Goal: Task Accomplishment & Management: Use online tool/utility

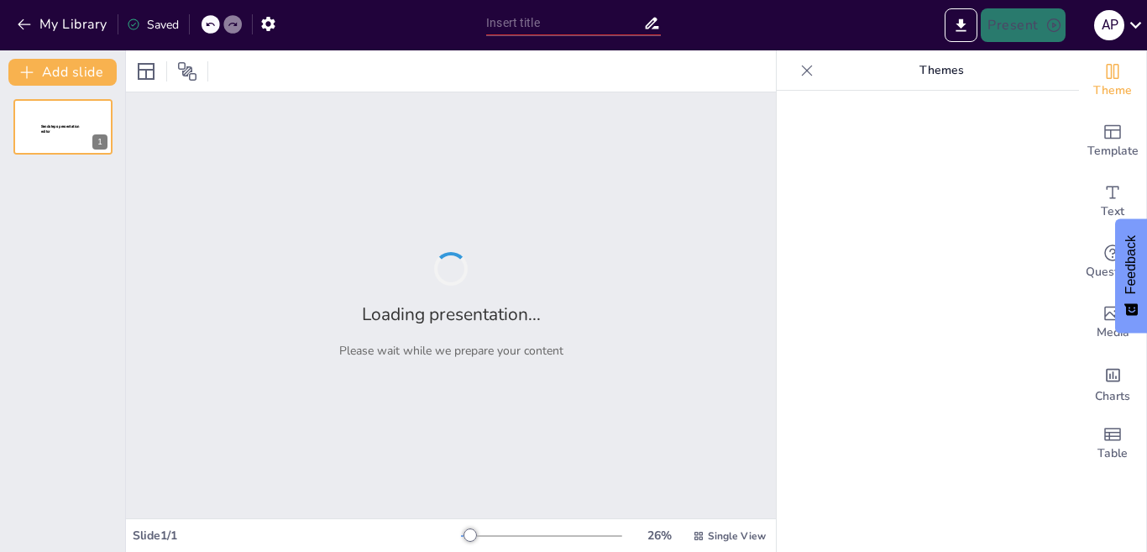
type input "Imported VO-01 REVISION DE INFRAESTRUCTURA CONDOMINIO - copia.pptx"
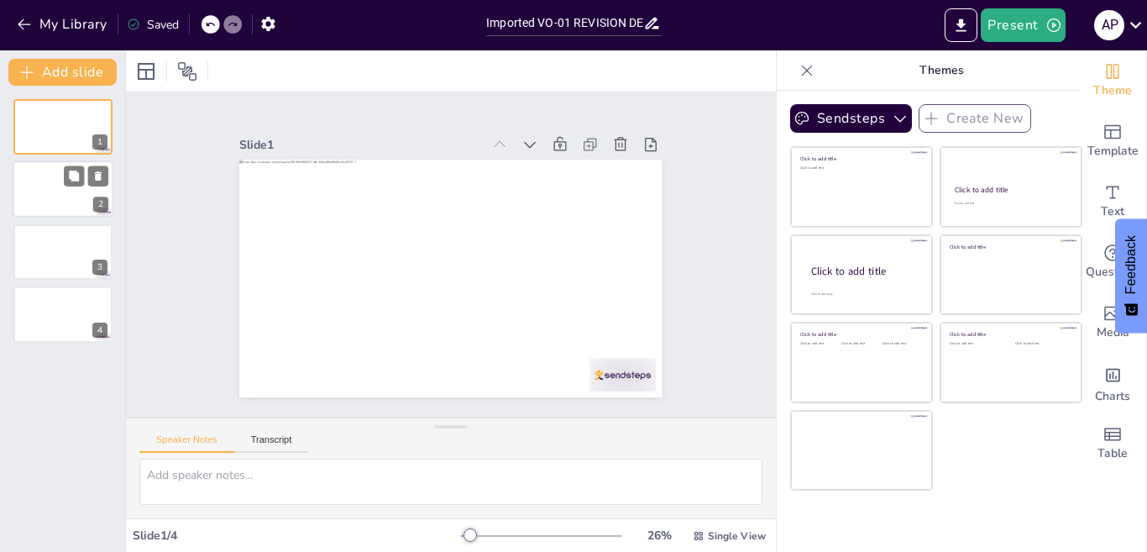
click at [60, 184] on div at bounding box center [63, 189] width 101 height 57
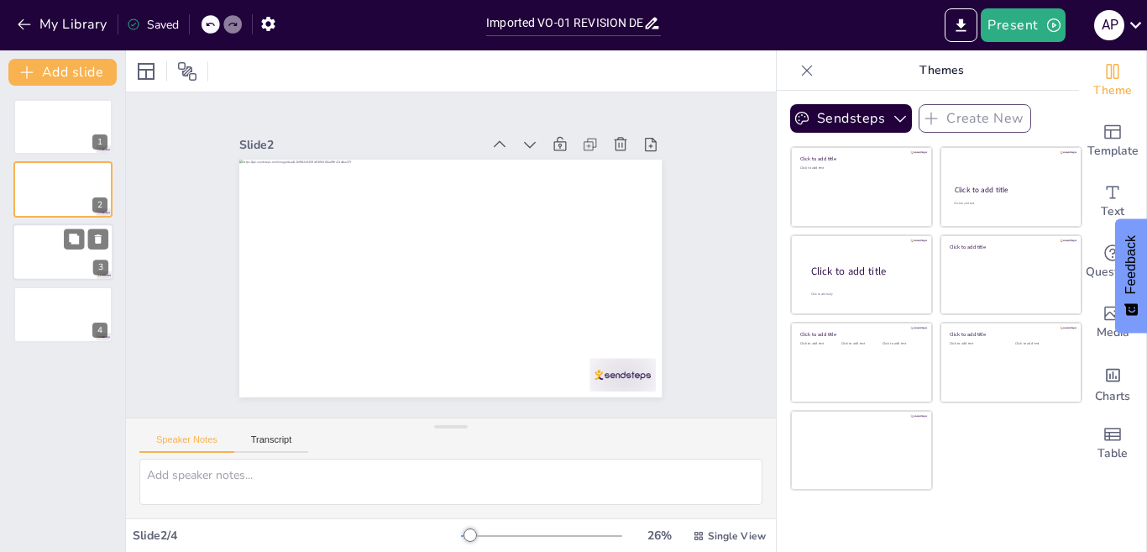
click at [58, 252] on div at bounding box center [63, 251] width 101 height 57
click at [58, 312] on div at bounding box center [63, 313] width 101 height 57
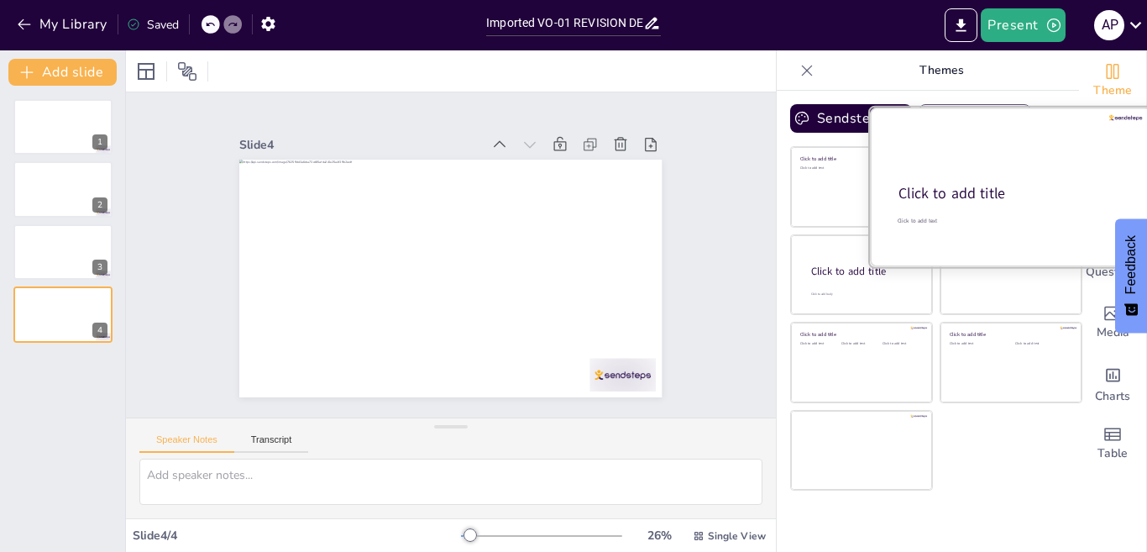
click at [966, 130] on div at bounding box center [1011, 186] width 282 height 159
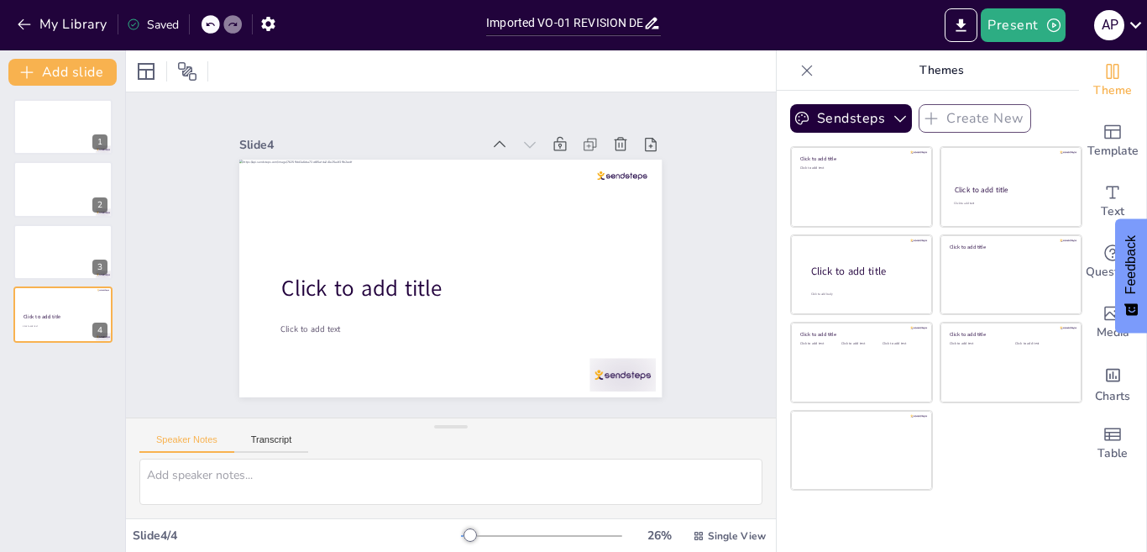
click at [686, 113] on div "Slide 1 Slide 2 Slide 3 Slide 4 Click to add title Click to add text" at bounding box center [450, 255] width 516 height 285
click at [892, 121] on icon "button" at bounding box center [900, 118] width 17 height 17
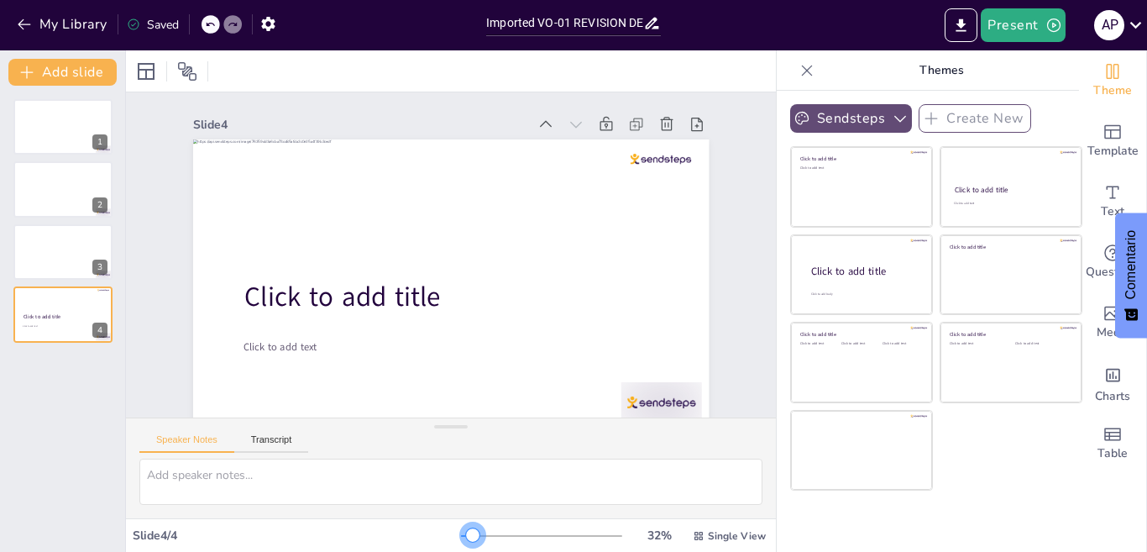
click at [466, 537] on div at bounding box center [472, 534] width 13 height 13
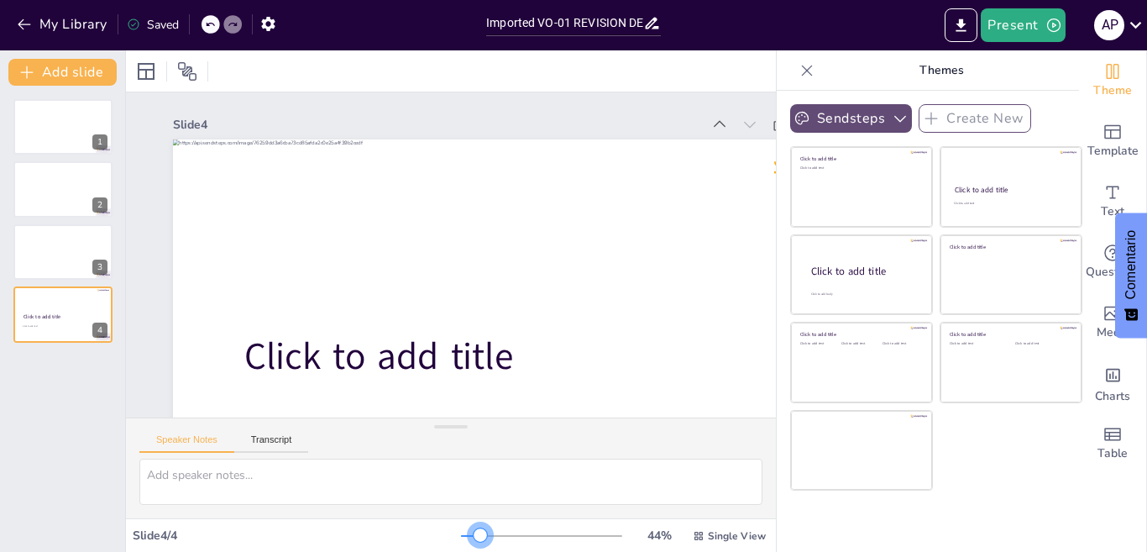
click at [474, 535] on div at bounding box center [480, 534] width 13 height 13
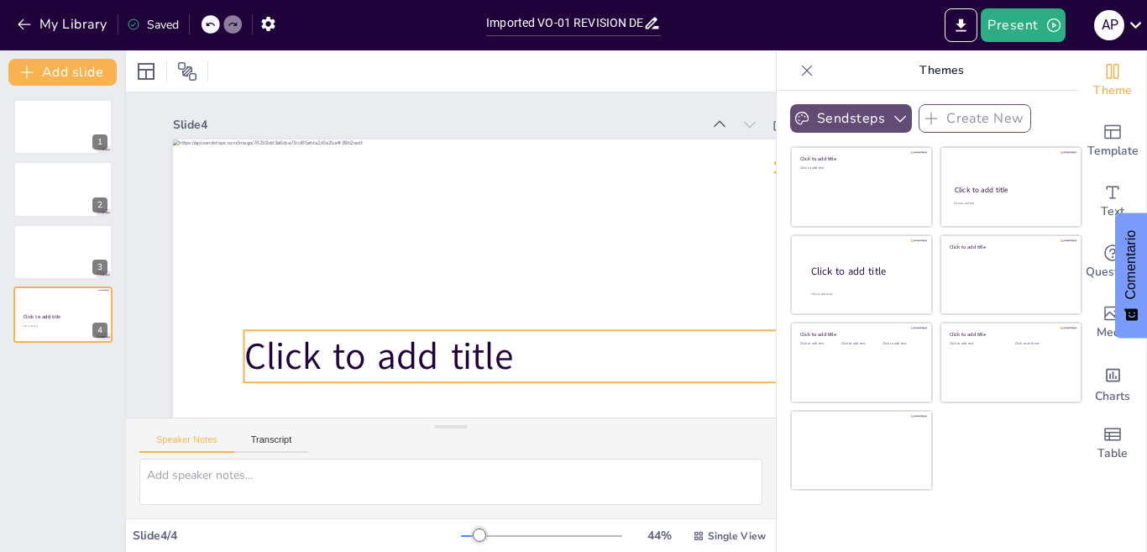
click at [427, 354] on span "Click to add title" at bounding box center [379, 356] width 270 height 50
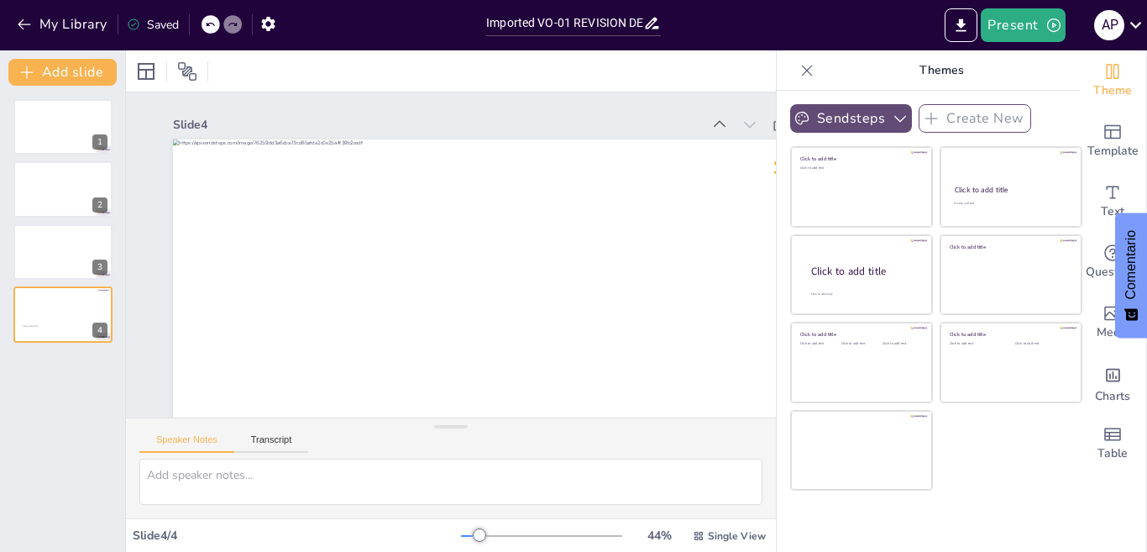
click at [529, 112] on div "Slide 1 Slide 2 Slide 3 Slide 4 Click to add text" at bounding box center [528, 315] width 710 height 446
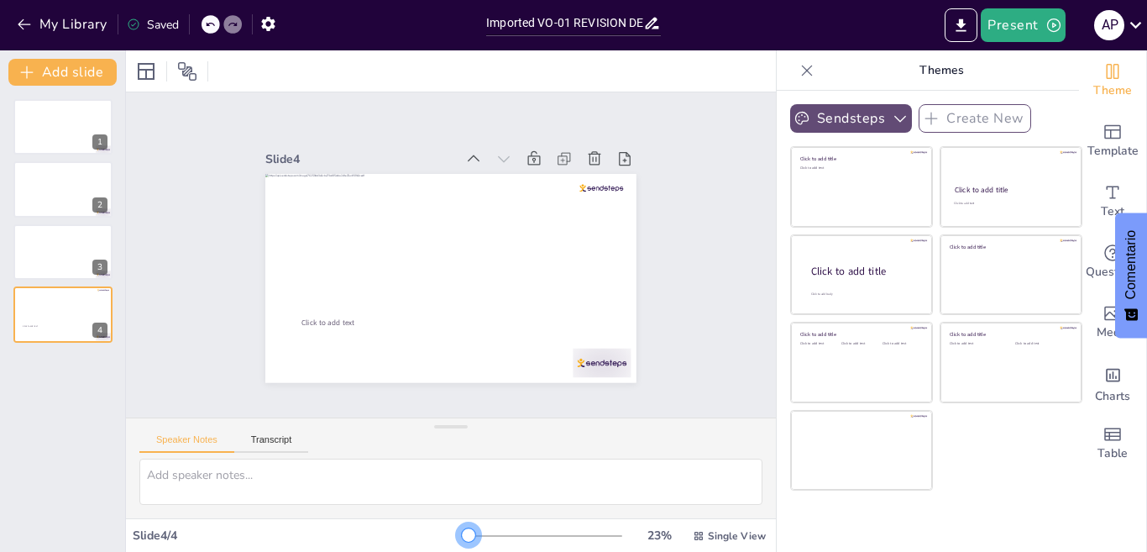
drag, startPoint x: 466, startPoint y: 531, endPoint x: 454, endPoint y: 537, distance: 13.5
click at [462, 537] on div at bounding box center [468, 534] width 13 height 13
click at [1006, 25] on button "Present" at bounding box center [1023, 25] width 84 height 34
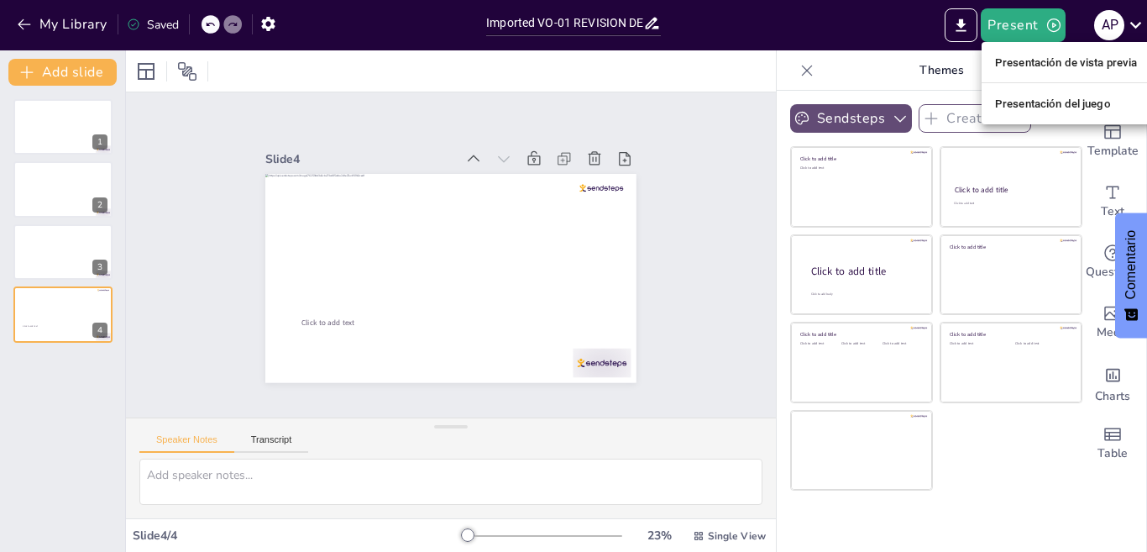
click at [640, 92] on div at bounding box center [573, 276] width 1147 height 552
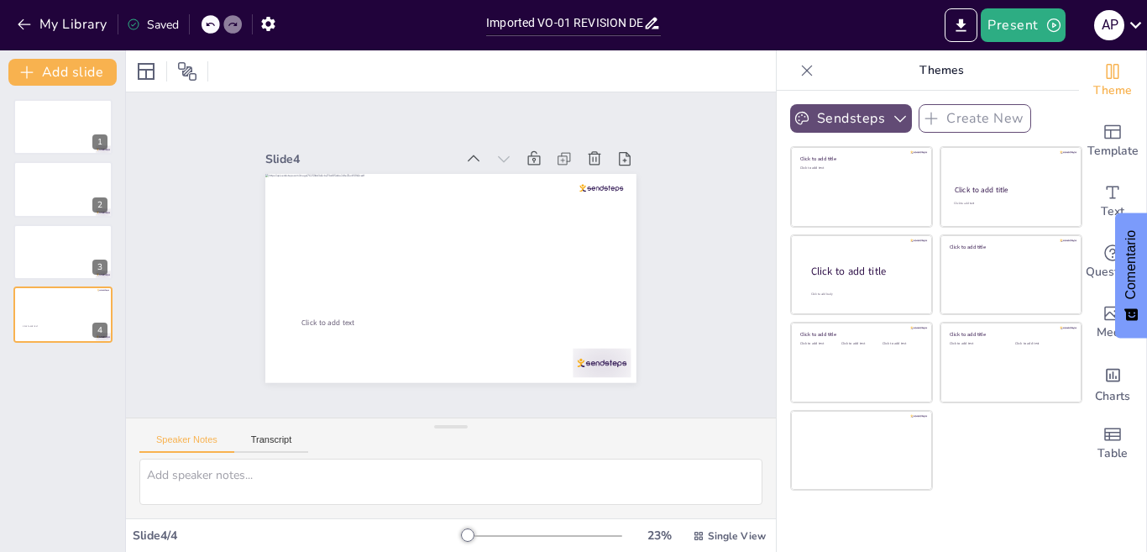
click at [777, 458] on div "Sendsteps Create New Click to add title Click to add text Click to add title Cl…" at bounding box center [928, 321] width 302 height 461
click at [624, 29] on input "Imported VO-01 REVISION DE INFRAESTRUCTURA CONDOMINIO - copia.pptx" at bounding box center [564, 23] width 157 height 24
click at [266, 24] on icon "button" at bounding box center [268, 24] width 18 height 18
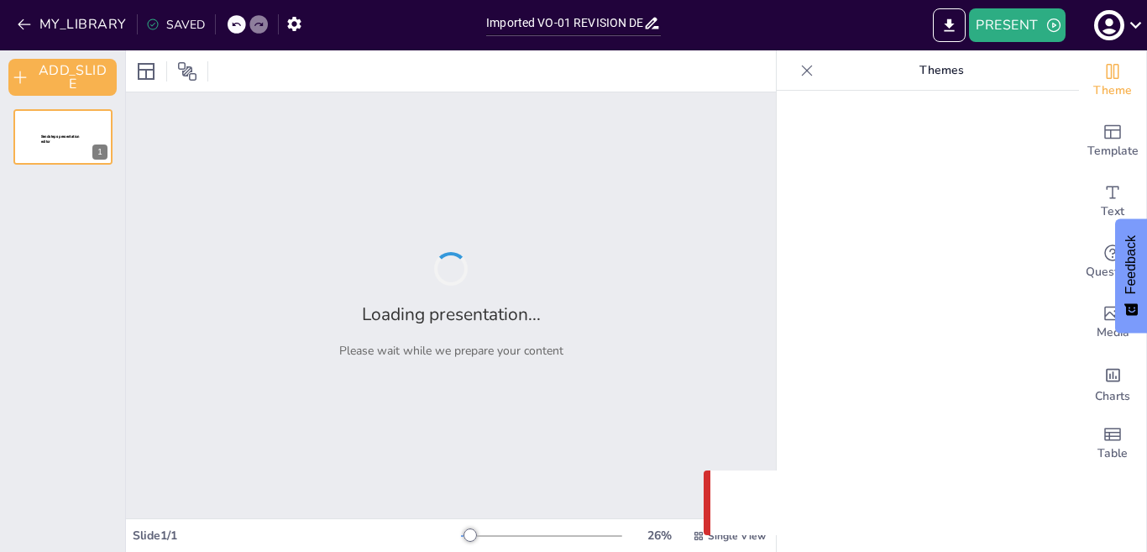
type input "Imported VO-01 REVISION DE INFRAESTRUCTURA CONDOMINIO - copia.pptx"
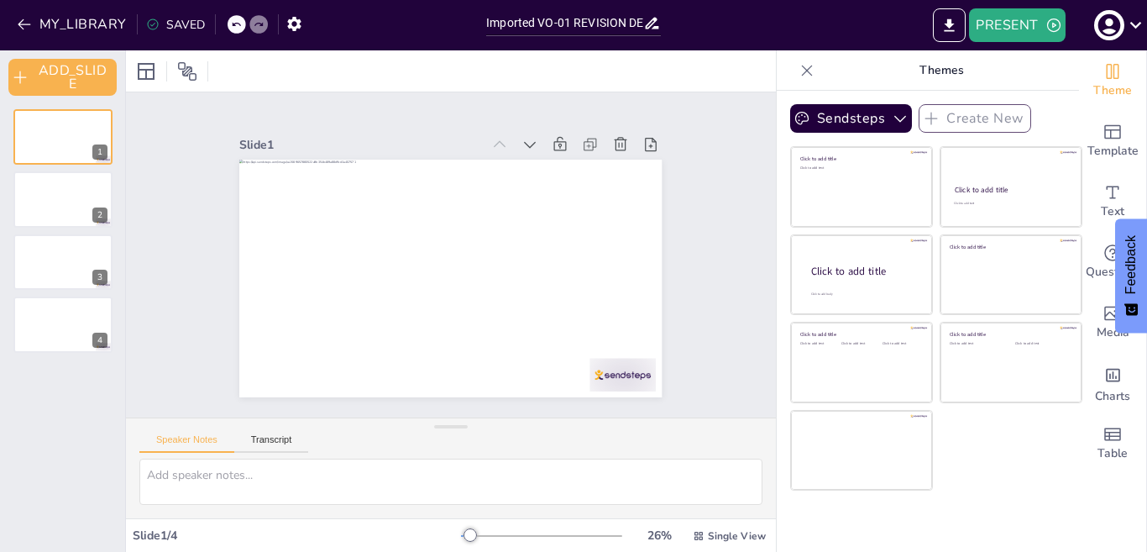
click at [1018, 459] on div "Click to add title Click to add text Click to add title Click to add text Click…" at bounding box center [936, 318] width 292 height 344
click at [674, 257] on div "Slide 1 Slide 2 Slide 3 Slide 4" at bounding box center [451, 255] width 574 height 558
click at [674, 257] on div "Slide 1 Slide 2 Slide 3 Slide 4" at bounding box center [451, 255] width 564 height 386
click at [711, 183] on div "Slide 1 Slide 2 Slide 3 Slide 4" at bounding box center [451, 254] width 676 height 700
click at [50, 201] on div at bounding box center [63, 199] width 101 height 57
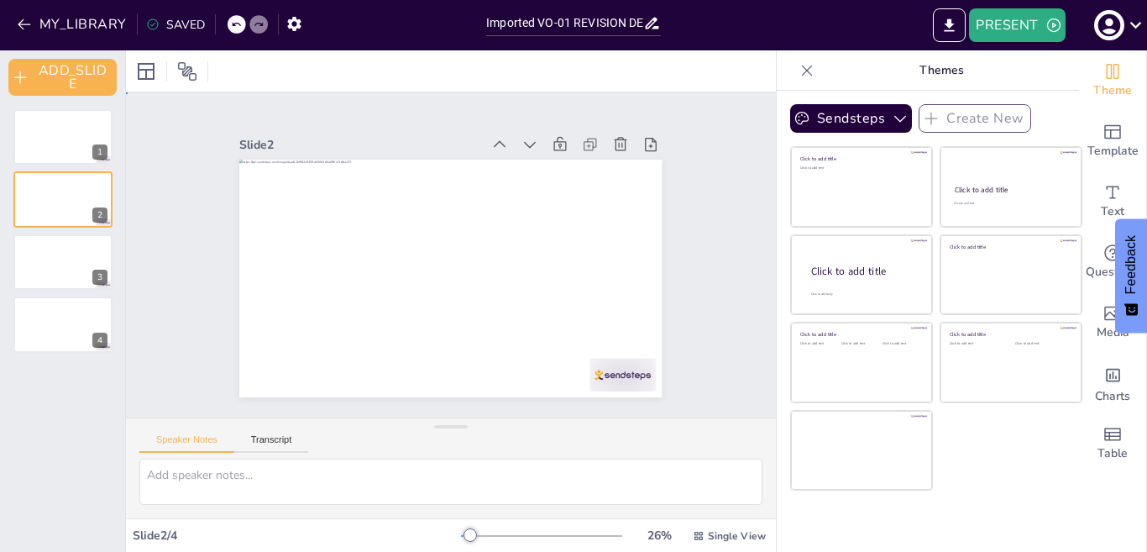
click at [688, 277] on div "Slide 1 Slide 2 Slide 3 Slide 4" at bounding box center [450, 255] width 557 height 574
click at [931, 73] on p "Themes" at bounding box center [941, 70] width 242 height 40
